Goal: Find specific page/section: Find specific page/section

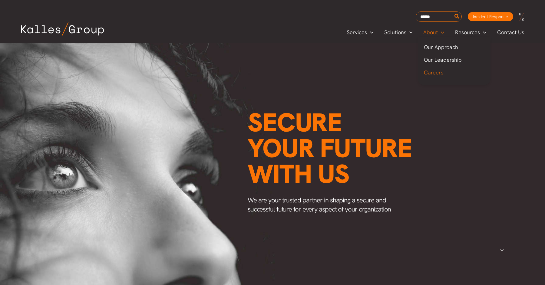
click at [438, 73] on span "Careers" at bounding box center [433, 72] width 19 height 7
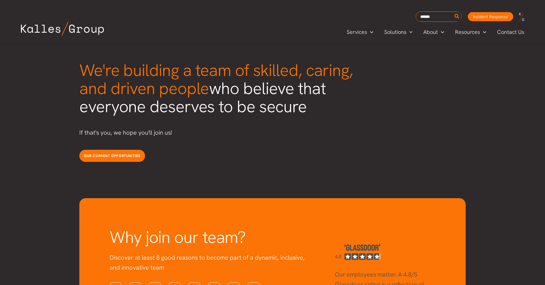
scroll to position [1538, 0]
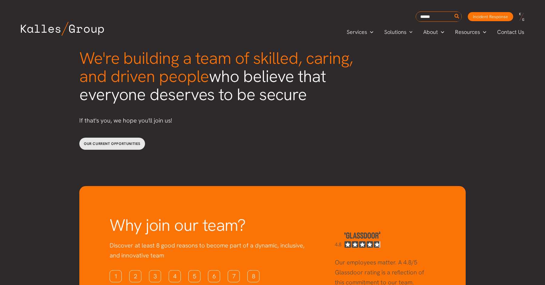
click at [123, 141] on span "Our current opportunities" at bounding box center [112, 143] width 57 height 5
